Goal: Transaction & Acquisition: Obtain resource

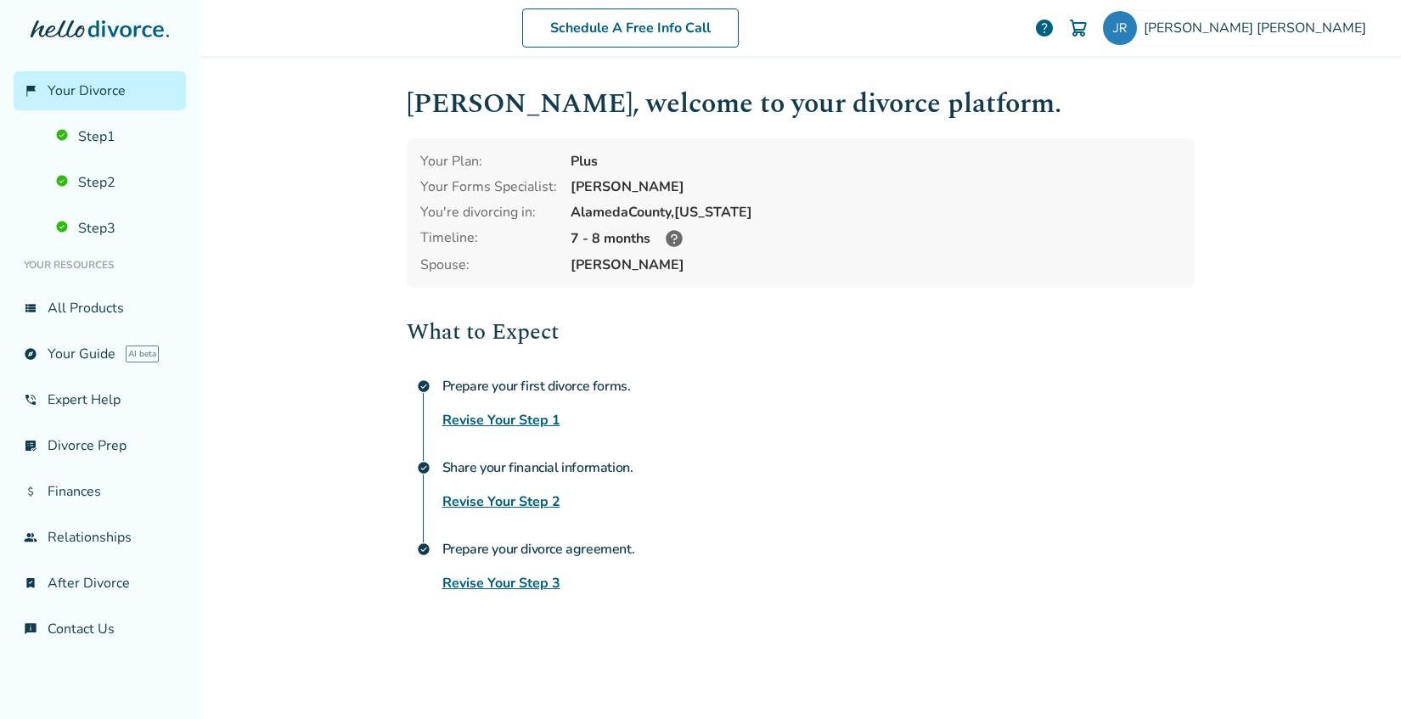
click at [525, 580] on link "Revise Your Step 3" at bounding box center [502, 583] width 118 height 20
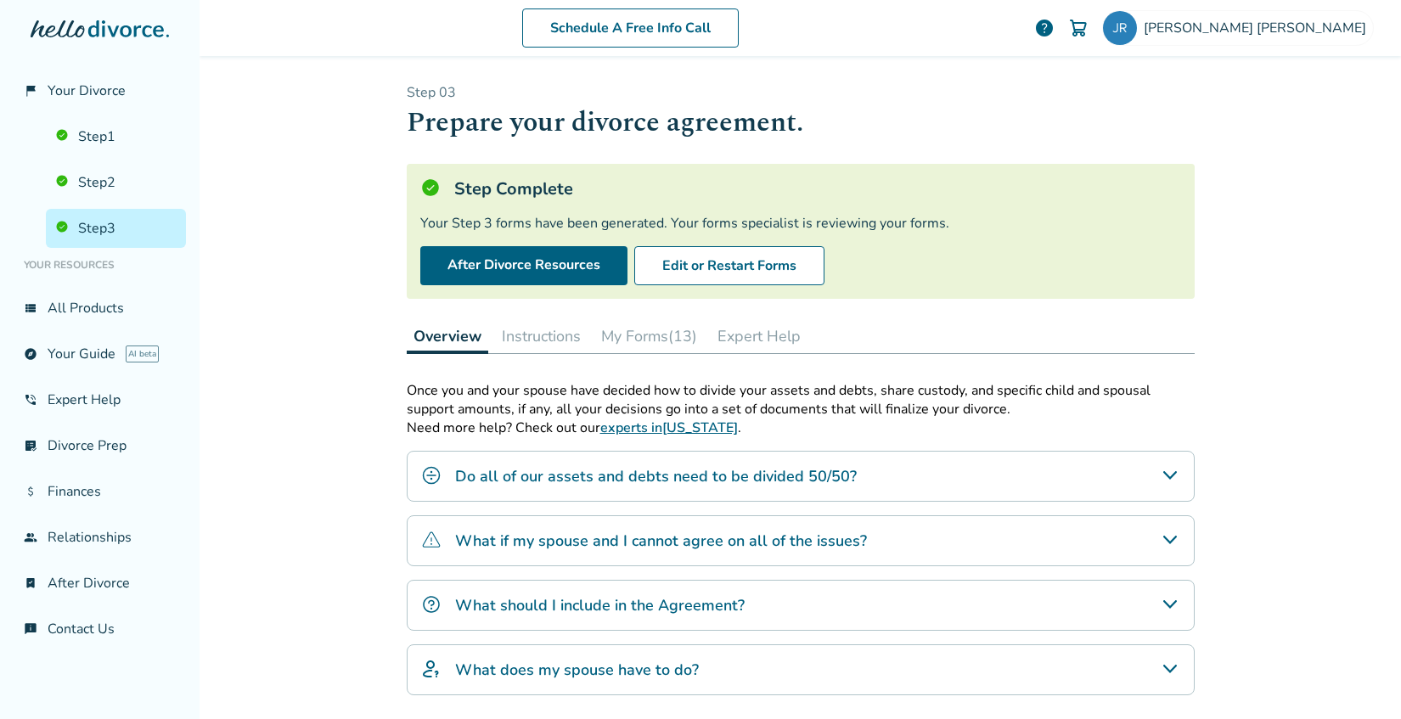
scroll to position [189, 0]
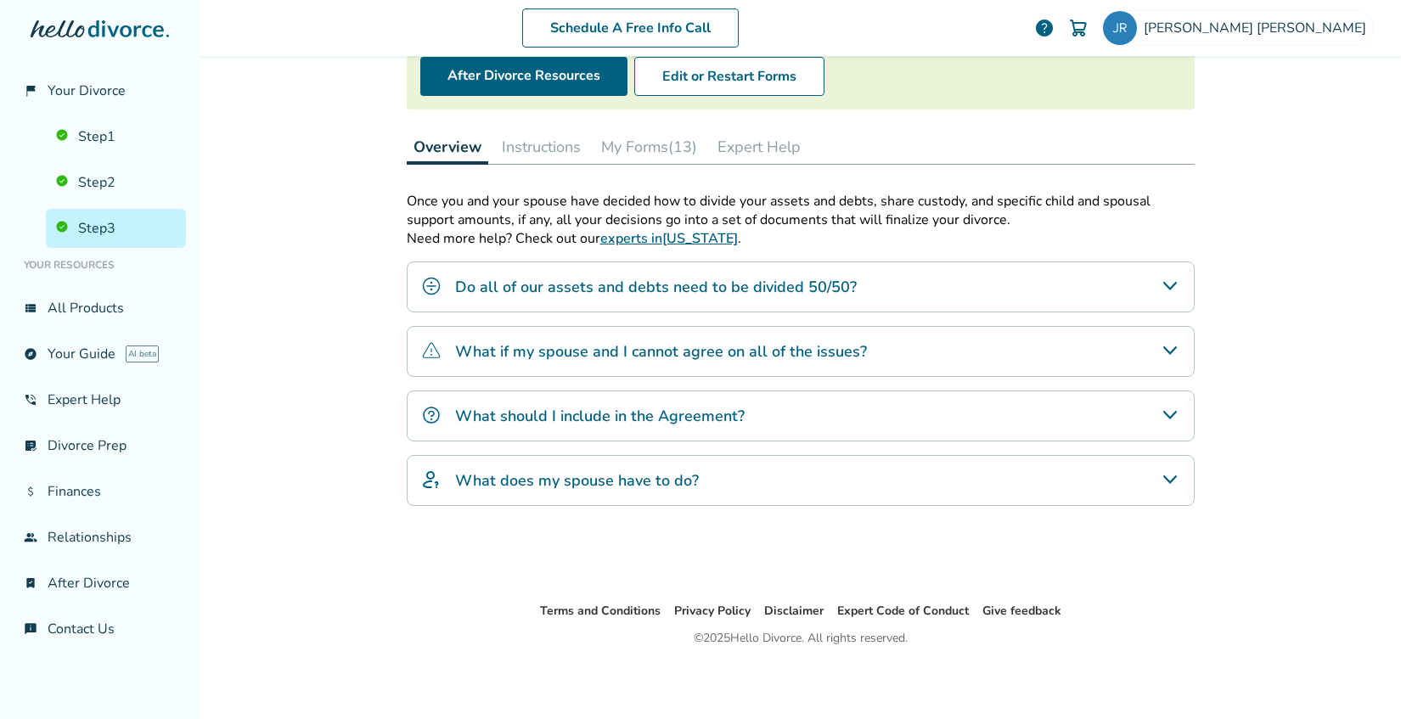
click at [650, 143] on button "My Forms (13)" at bounding box center [650, 147] width 110 height 34
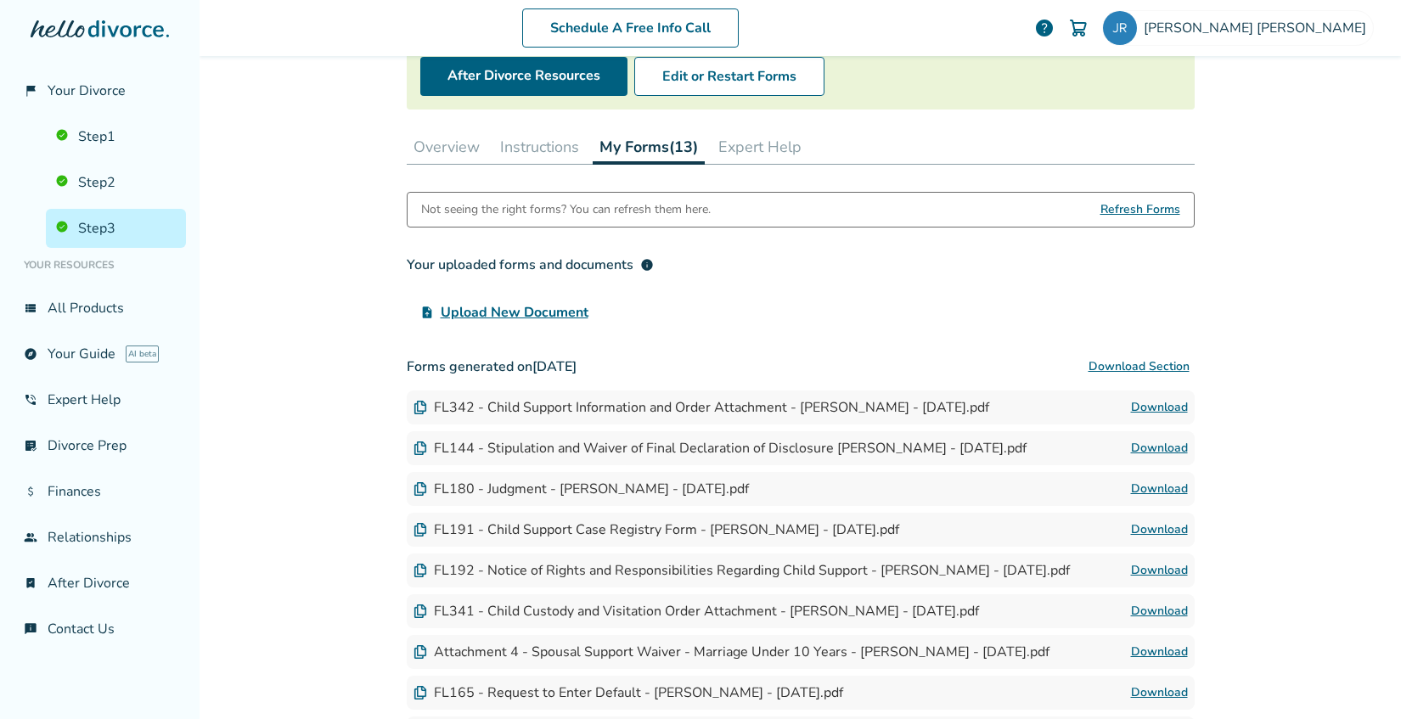
click at [1157, 485] on link "Download" at bounding box center [1159, 489] width 57 height 20
click at [1147, 406] on link "Download" at bounding box center [1159, 408] width 57 height 20
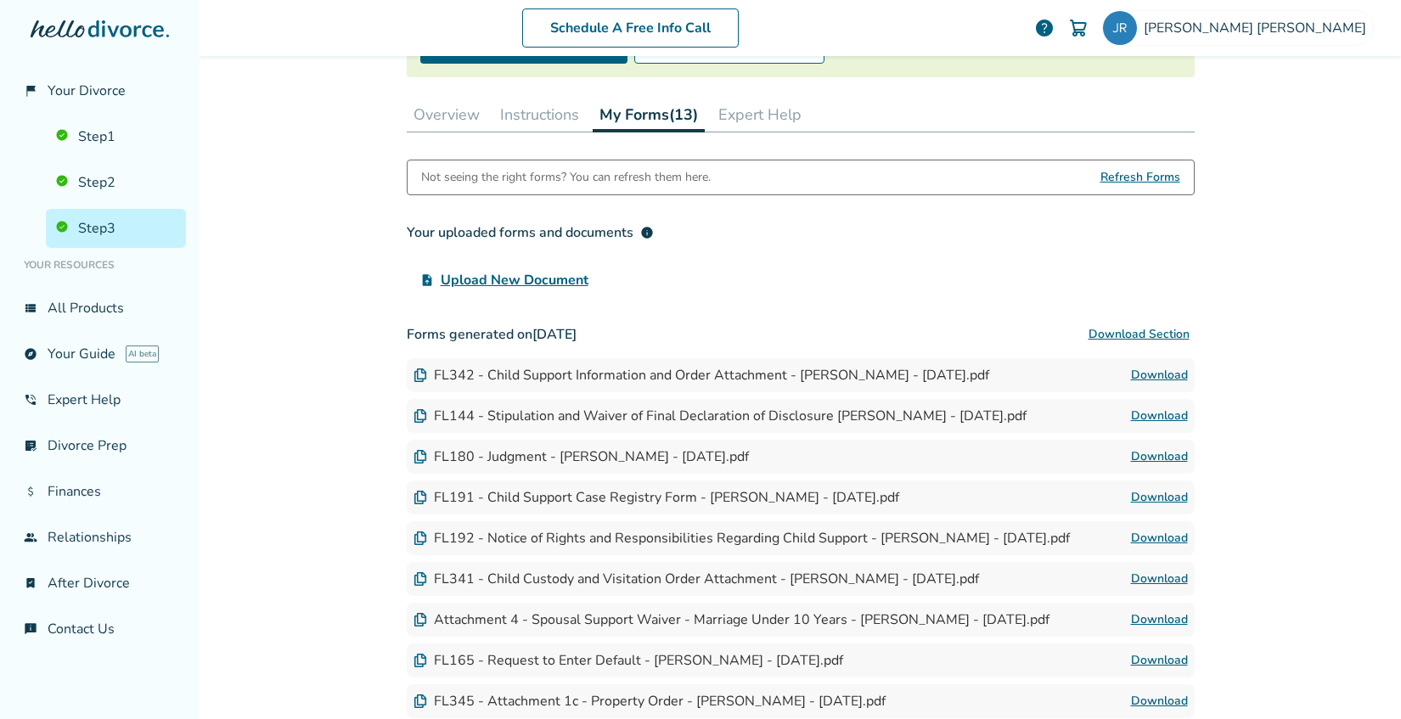
scroll to position [247, 0]
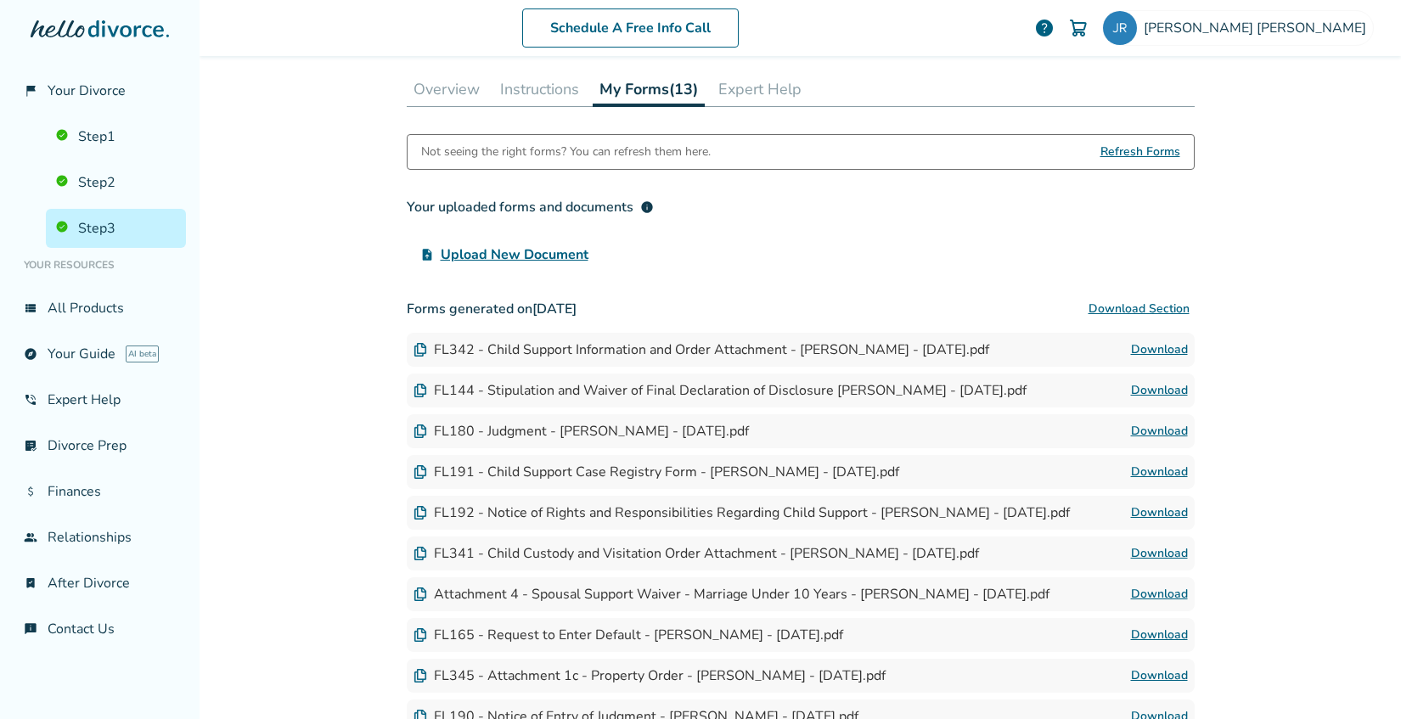
click at [1150, 390] on link "Download" at bounding box center [1159, 391] width 57 height 20
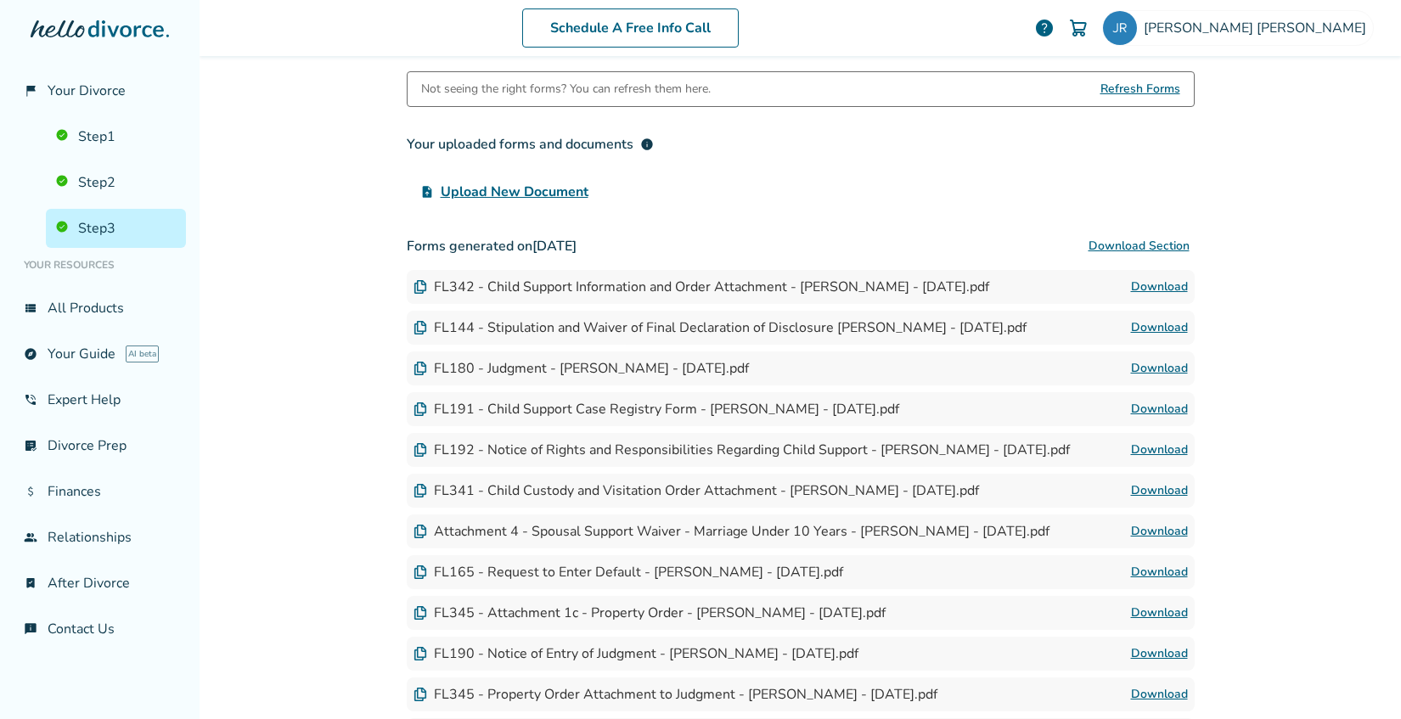
scroll to position [331, 0]
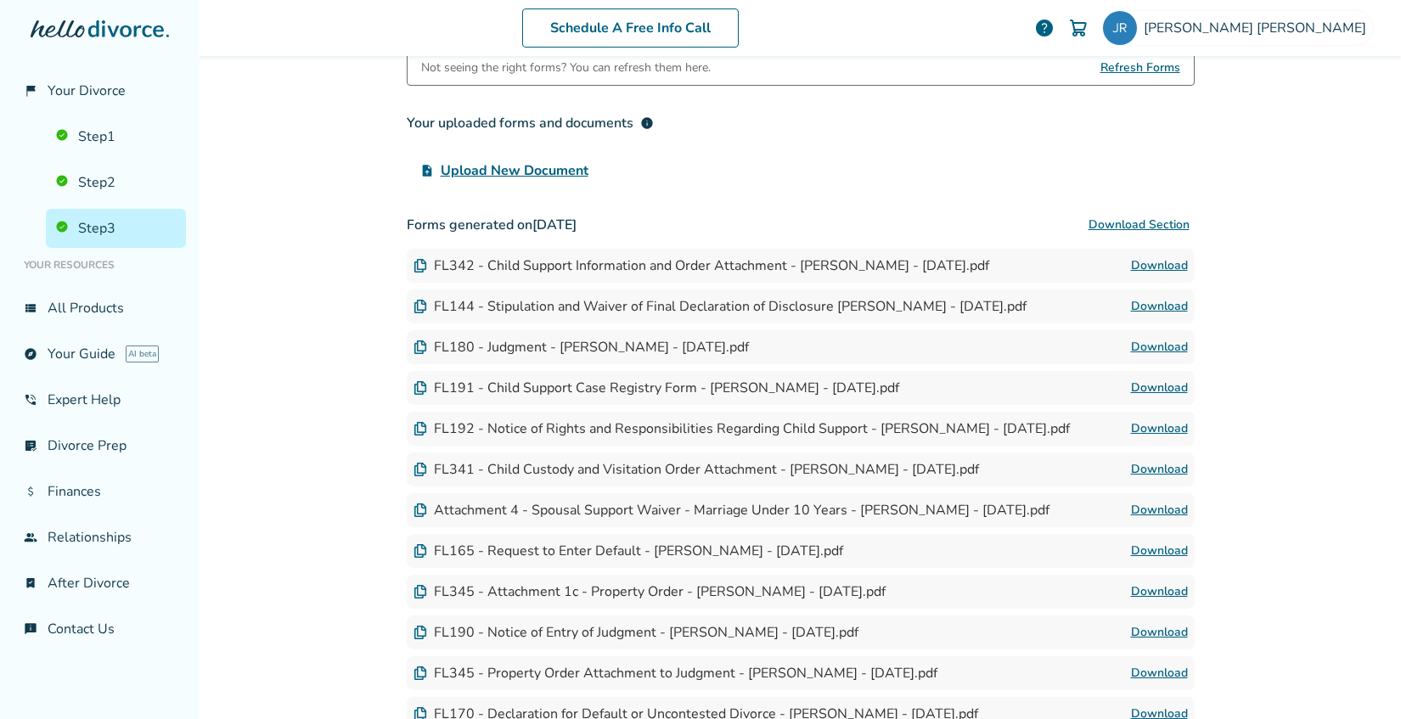
click at [1145, 426] on link "Download" at bounding box center [1159, 429] width 57 height 20
click at [1162, 510] on link "Download" at bounding box center [1159, 510] width 57 height 20
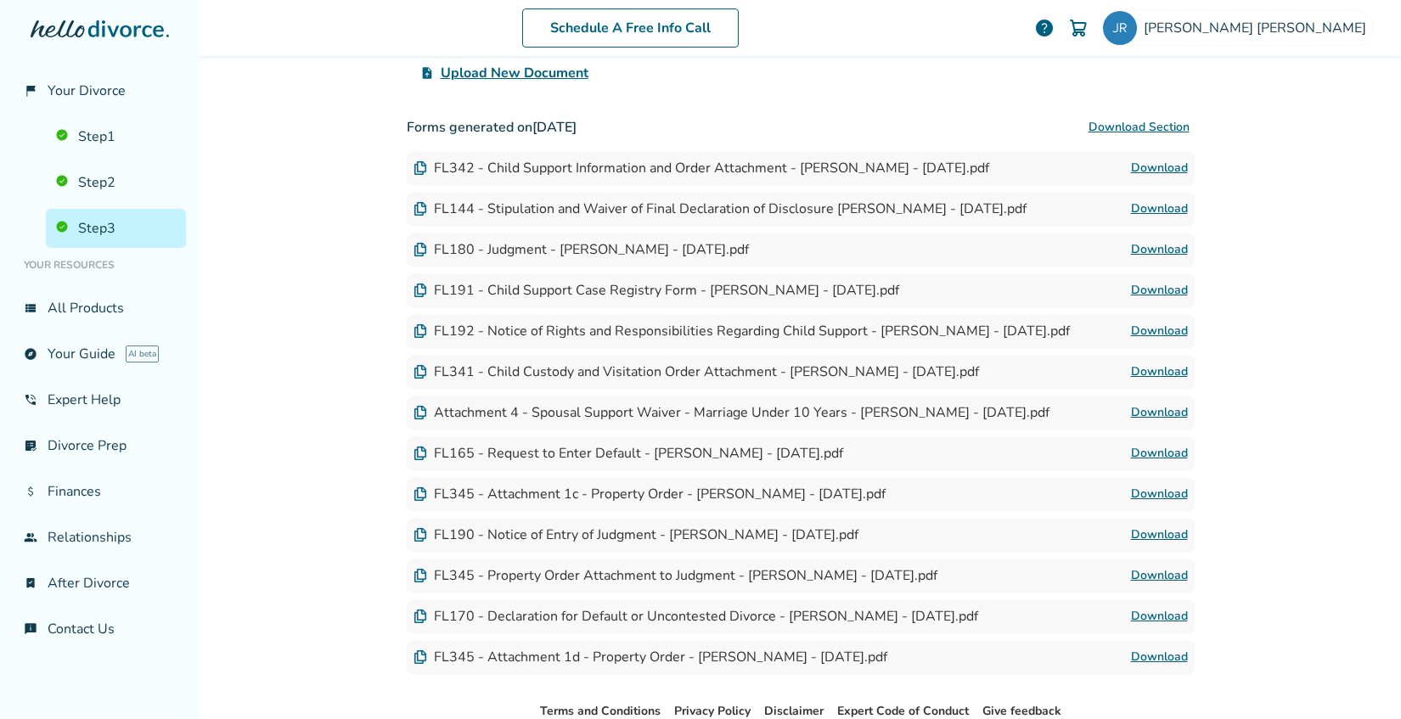
scroll to position [454, 0]
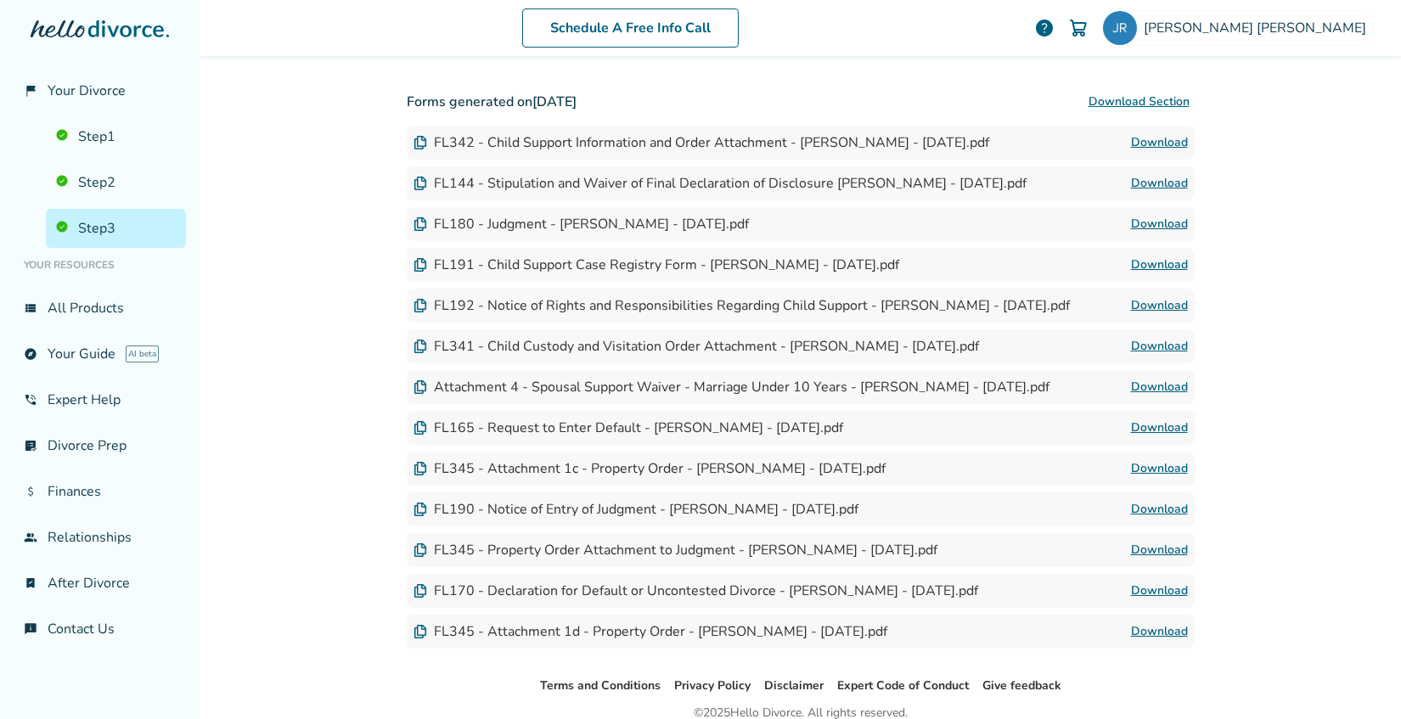
click at [1153, 426] on link "Download" at bounding box center [1159, 428] width 57 height 20
click at [1164, 505] on link "Download" at bounding box center [1159, 509] width 57 height 20
click at [1163, 550] on link "Download" at bounding box center [1159, 550] width 57 height 20
click at [1175, 637] on link "Download" at bounding box center [1159, 632] width 57 height 20
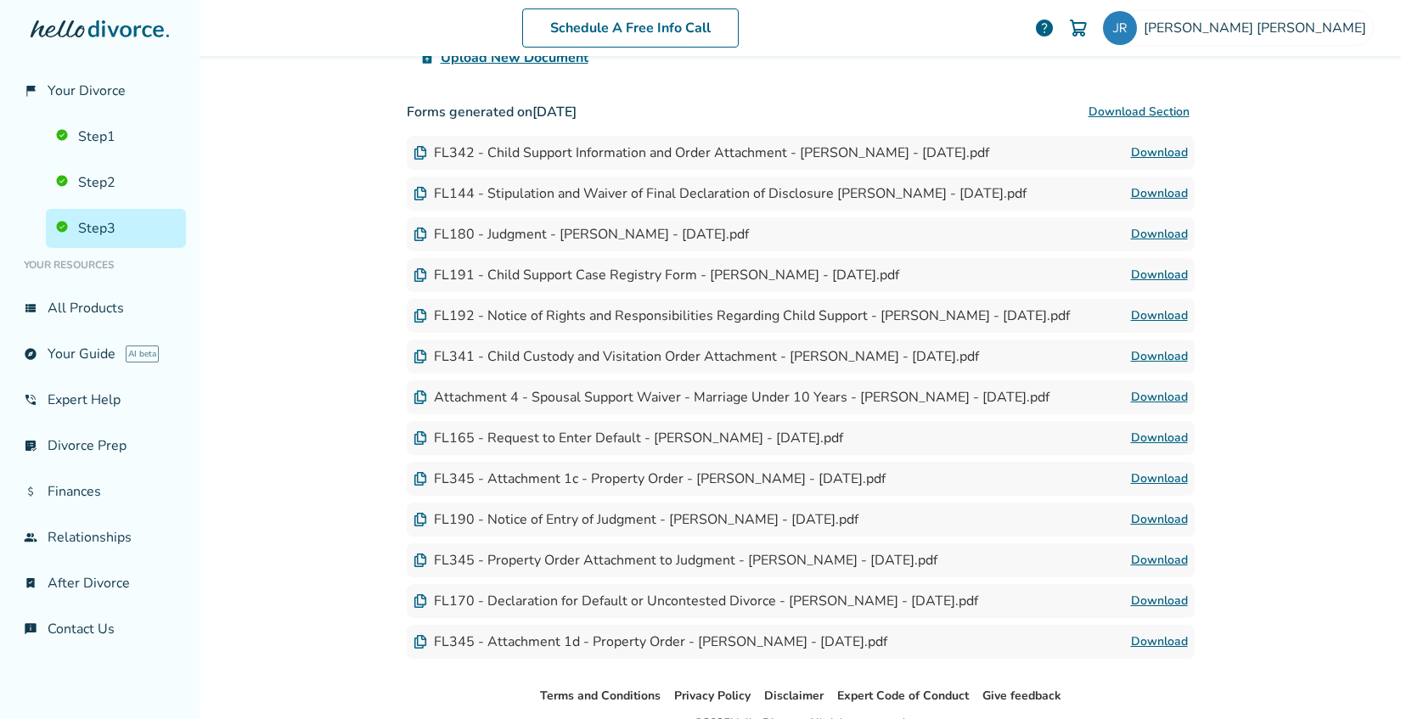
scroll to position [0, 0]
